Goal: Obtain resource: Download file/media

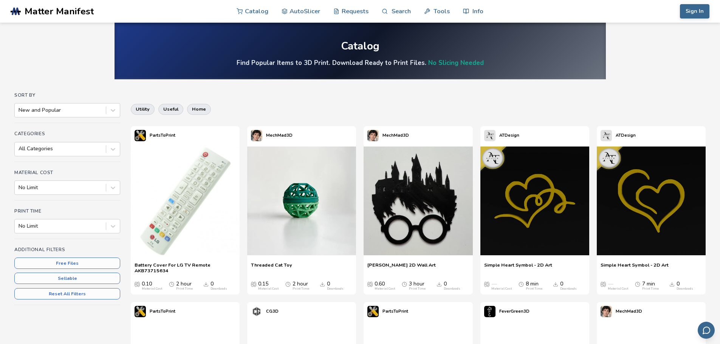
click at [627, 221] on img at bounding box center [651, 201] width 109 height 109
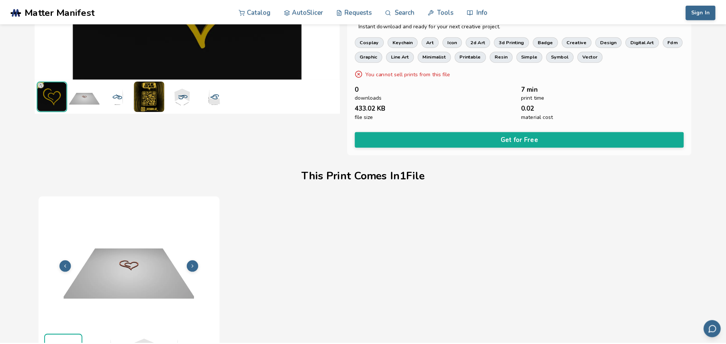
scroll to position [106, 0]
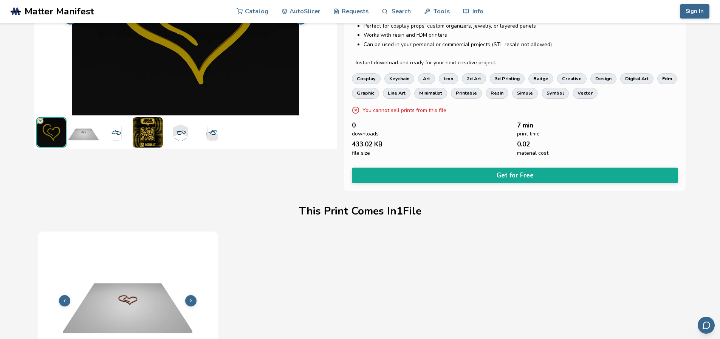
click at [417, 172] on button "Get for Free" at bounding box center [515, 174] width 327 height 15
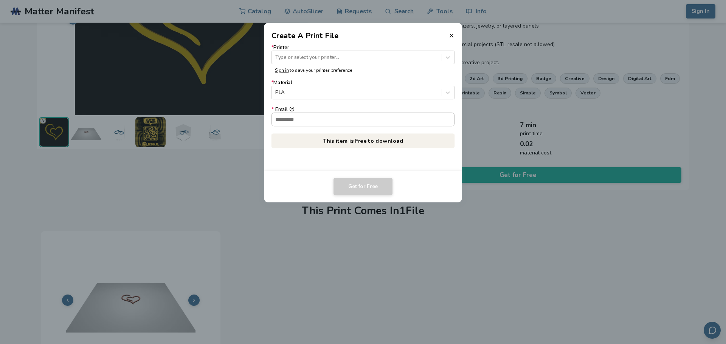
click at [362, 121] on input "* Email" at bounding box center [363, 119] width 183 height 13
type input "**********"
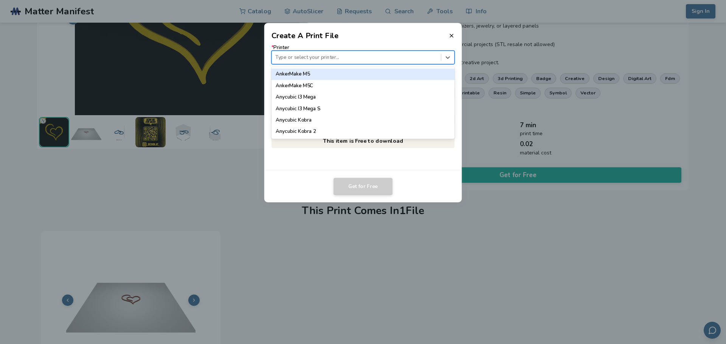
click at [309, 62] on div "Type or select your printer..." at bounding box center [356, 58] width 169 height 10
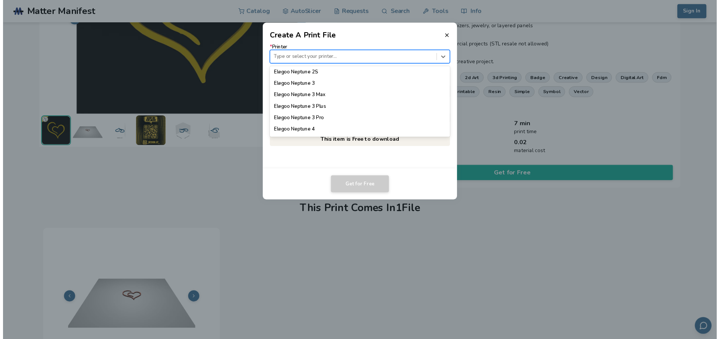
scroll to position [416, 0]
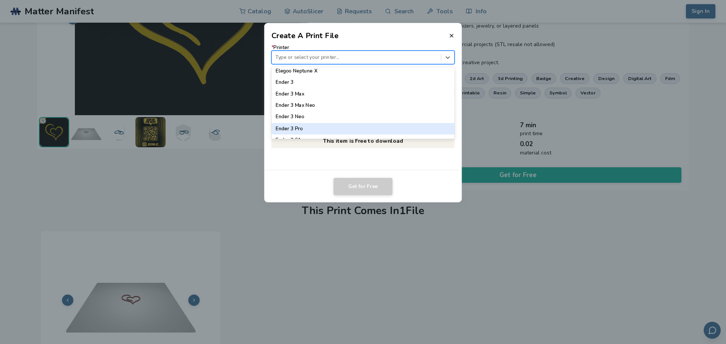
click at [306, 129] on div "Ender 3 Pro" at bounding box center [362, 128] width 183 height 11
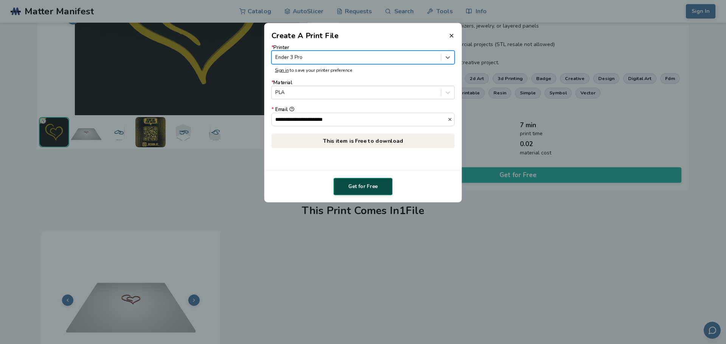
click at [366, 187] on button "Get for Free" at bounding box center [362, 186] width 59 height 17
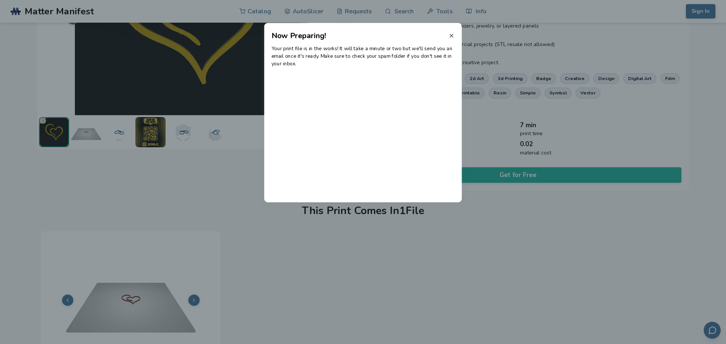
click at [451, 35] on icon at bounding box center [451, 36] width 6 height 6
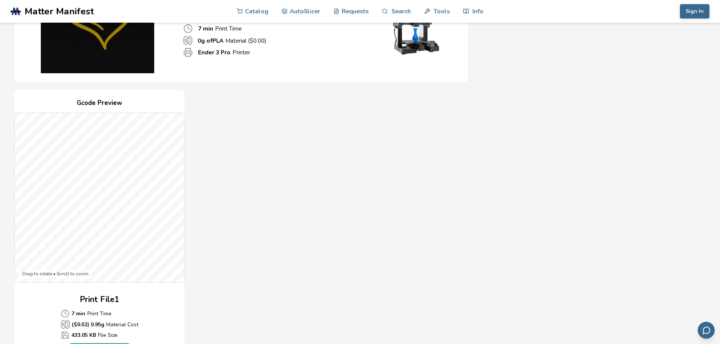
scroll to position [113, 0]
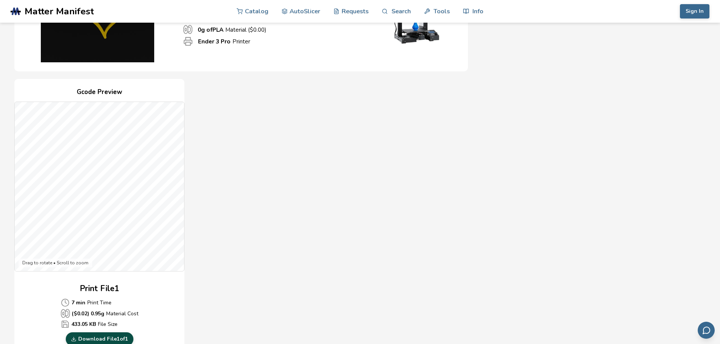
click at [123, 339] on link "Download File 1 of 1" at bounding box center [100, 340] width 68 height 14
